Goal: Information Seeking & Learning: Learn about a topic

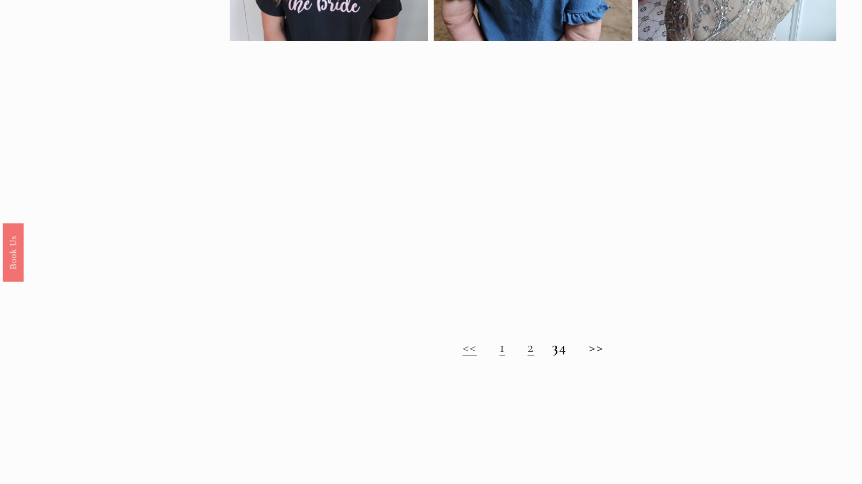
scroll to position [803, 0]
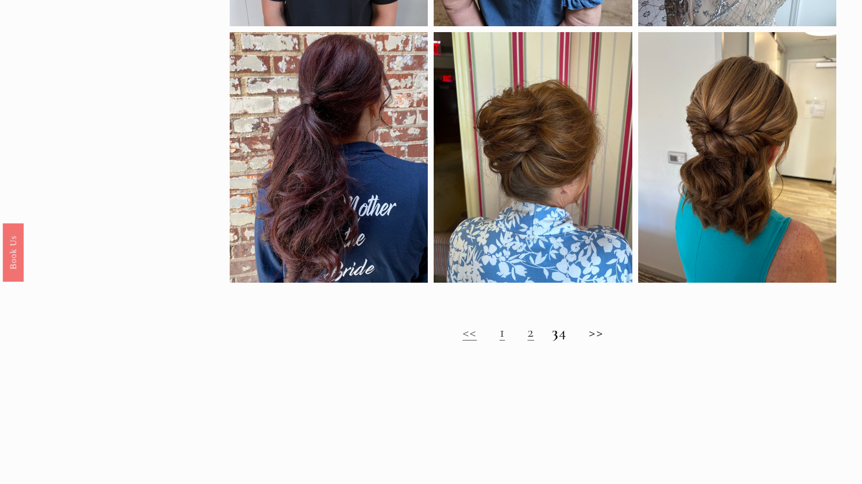
click at [603, 341] on h2 "<< 1 2 3 4 >>" at bounding box center [533, 332] width 606 height 18
click at [527, 341] on link "2" at bounding box center [530, 332] width 6 height 18
drag, startPoint x: 229, startPoint y: 280, endPoint x: 227, endPoint y: 274, distance: 6.1
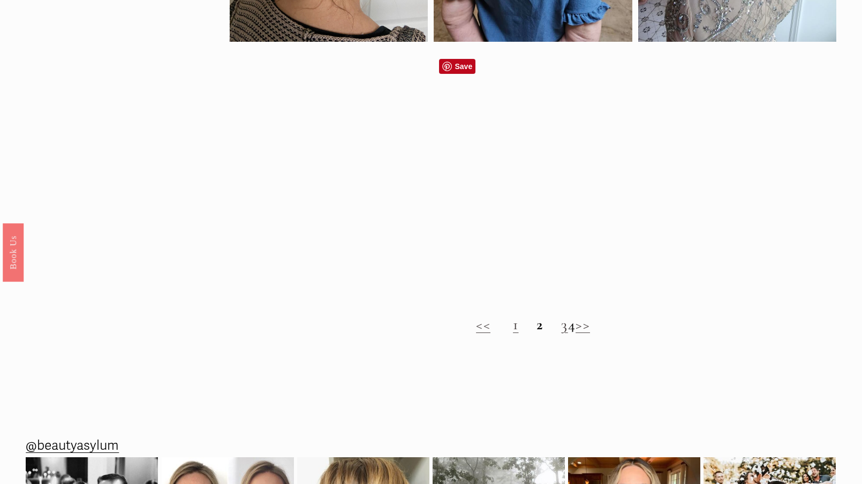
scroll to position [857, 0]
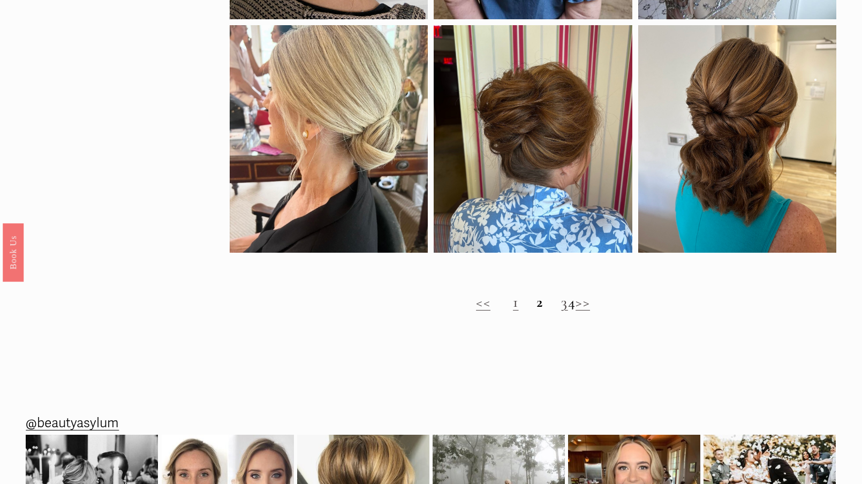
click at [561, 311] on link "3" at bounding box center [564, 302] width 6 height 18
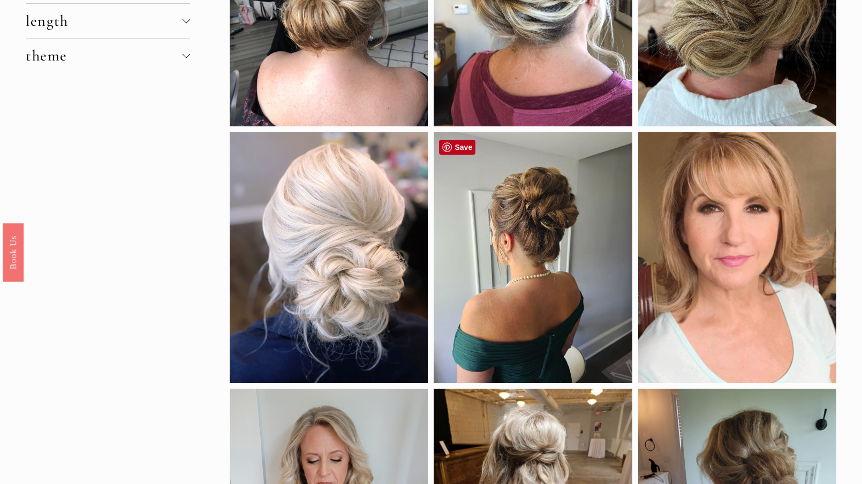
scroll to position [214, 0]
drag, startPoint x: 386, startPoint y: 286, endPoint x: 373, endPoint y: 281, distance: 14.1
